Goal: Information Seeking & Learning: Find specific fact

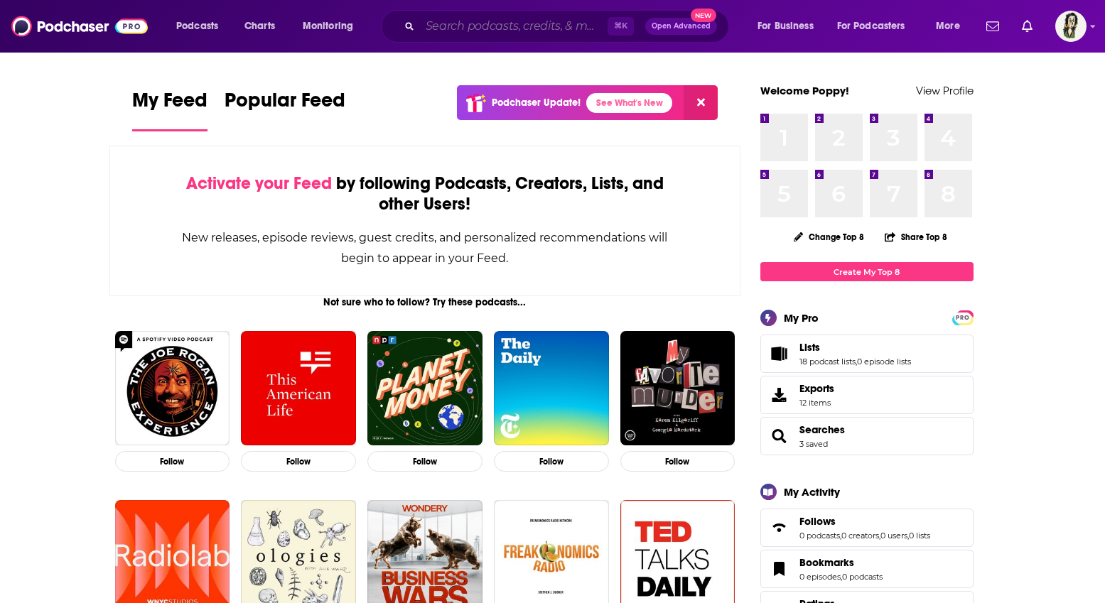
click at [441, 28] on input "Search podcasts, credits, & more..." at bounding box center [514, 26] width 188 height 23
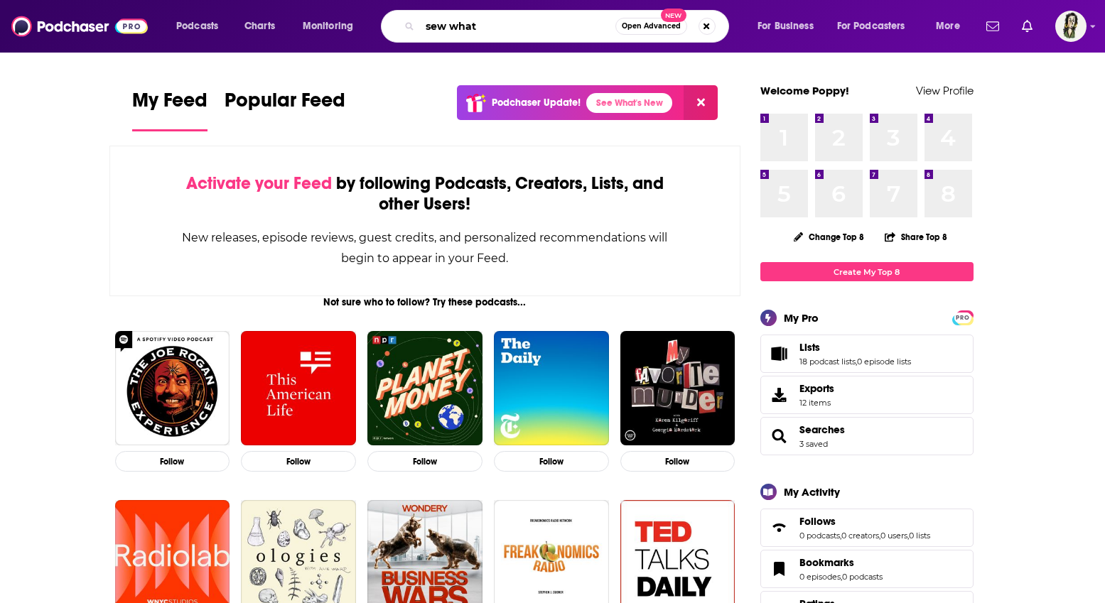
type input "sew what"
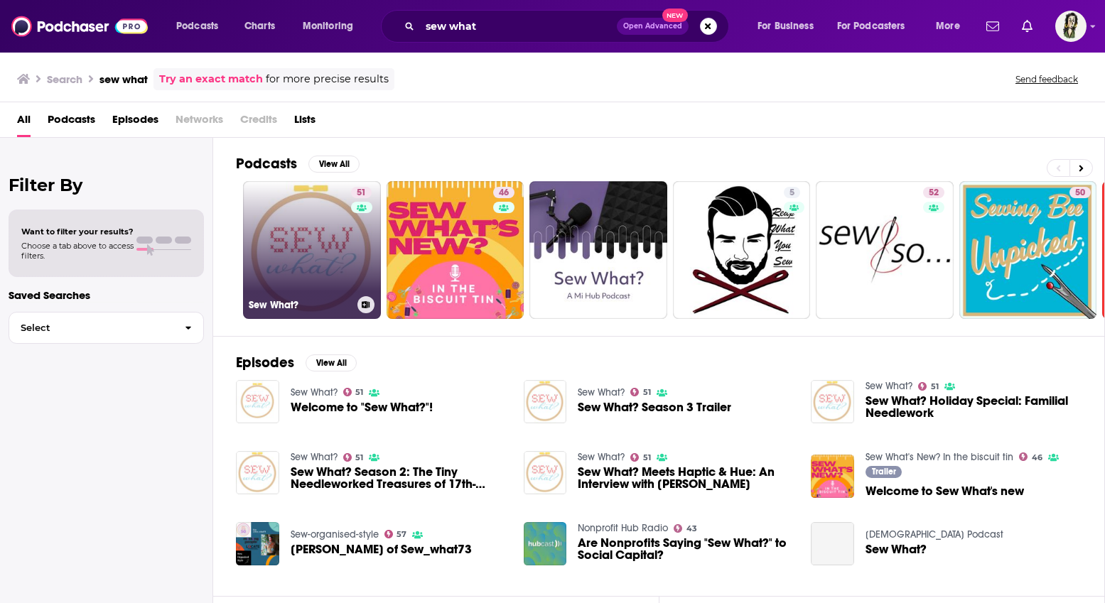
click at [321, 242] on link "51 Sew What?" at bounding box center [312, 250] width 138 height 138
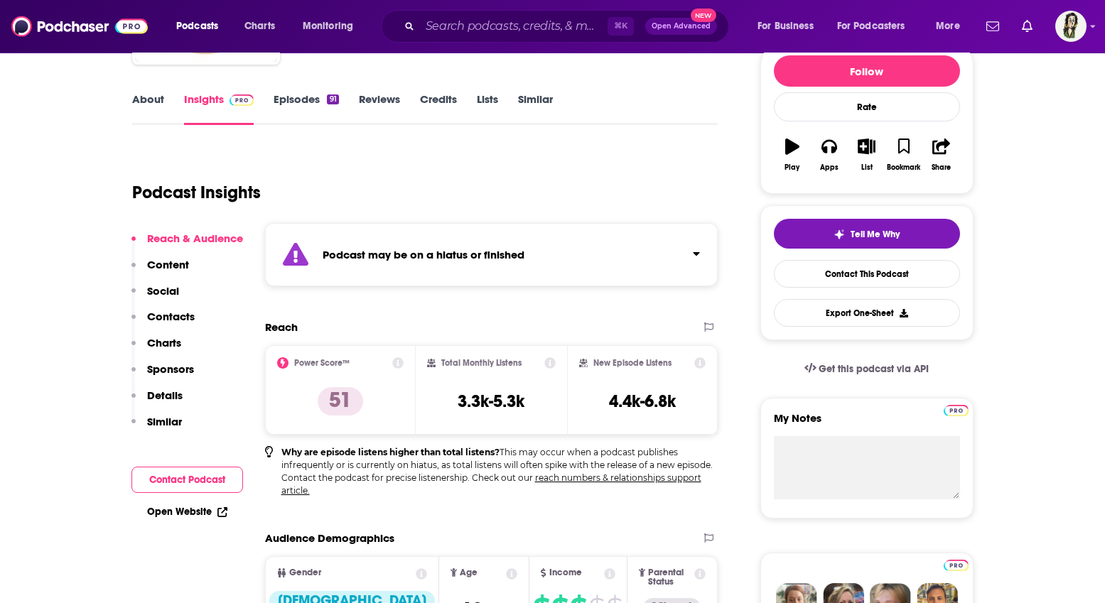
scroll to position [352, 0]
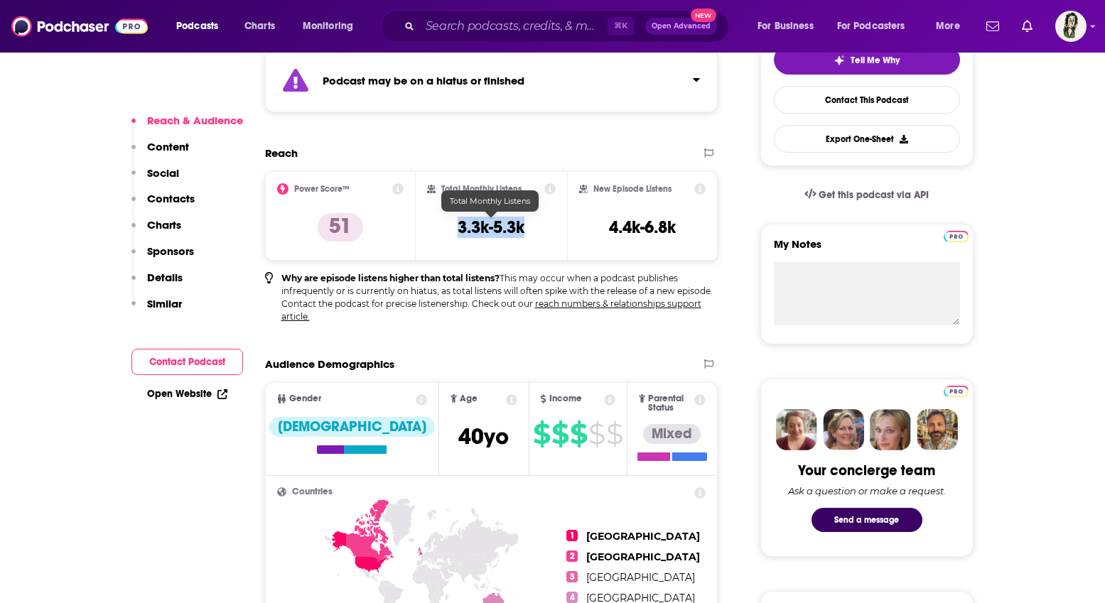
drag, startPoint x: 530, startPoint y: 224, endPoint x: 432, endPoint y: 223, distance: 98.1
click at [432, 223] on div "Total Monthly Listens 3.3k-5.3k" at bounding box center [491, 215] width 129 height 65
copy h3 "3.3k-5.3k"
